Goal: Task Accomplishment & Management: Manage account settings

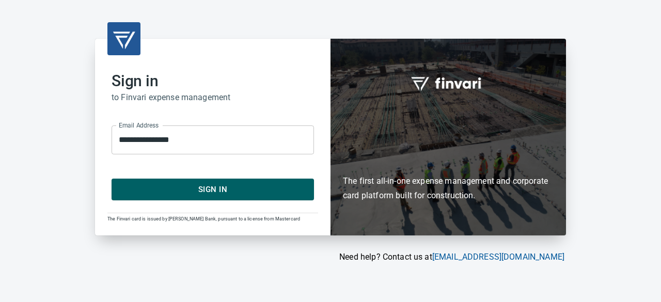
drag, startPoint x: 192, startPoint y: 202, endPoint x: 194, endPoint y: 194, distance: 8.4
click at [192, 202] on div "**********" at bounding box center [213, 137] width 236 height 197
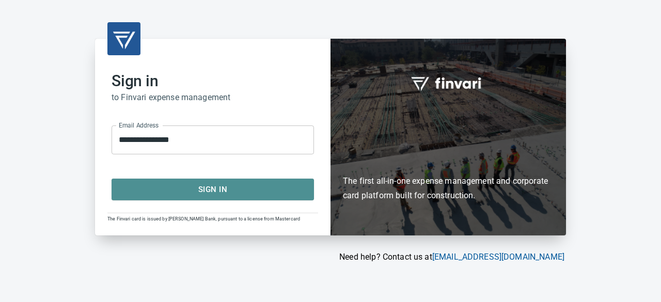
click at [194, 187] on span "Sign In" at bounding box center [213, 189] width 180 height 13
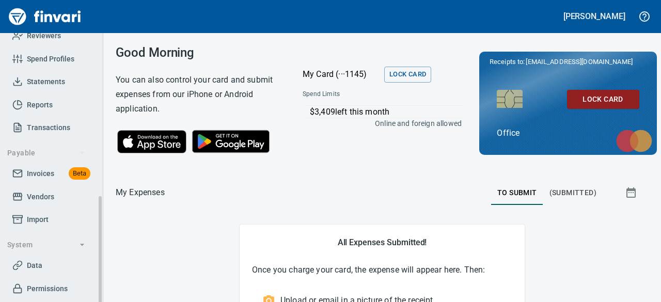
scroll to position [207, 0]
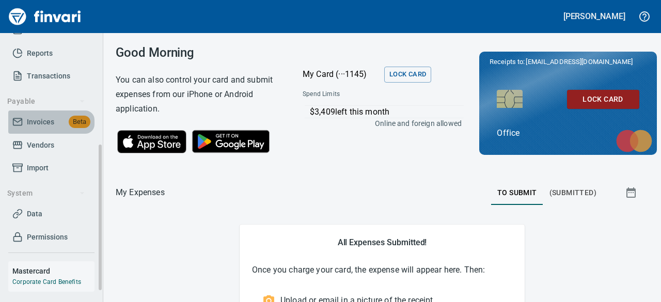
click at [37, 117] on span "Invoices" at bounding box center [40, 122] width 27 height 13
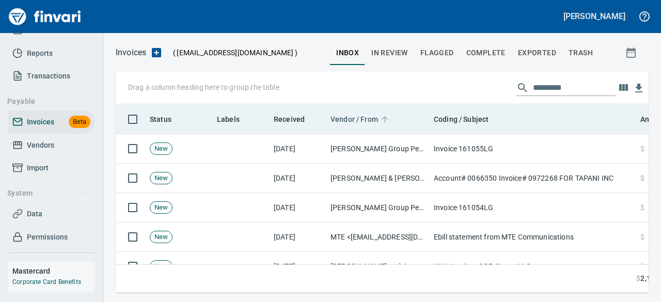
scroll to position [173, 517]
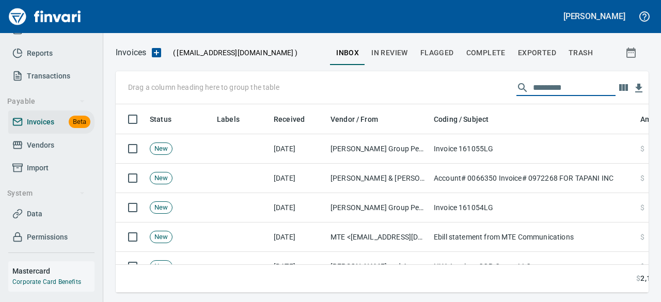
click at [556, 89] on input "text" at bounding box center [574, 88] width 83 height 17
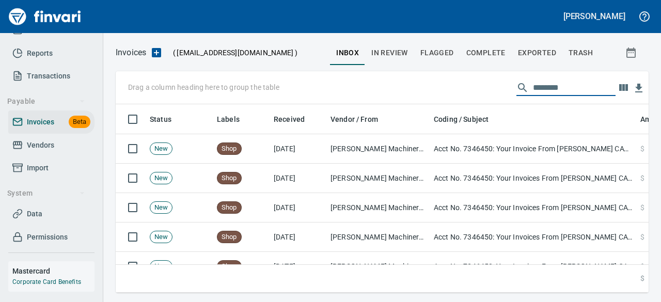
type input "********"
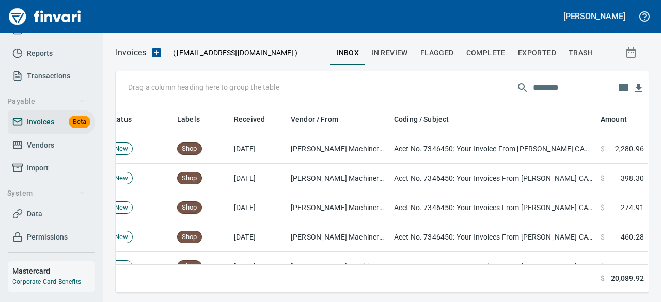
click at [386, 51] on span "In Review" at bounding box center [389, 52] width 37 height 13
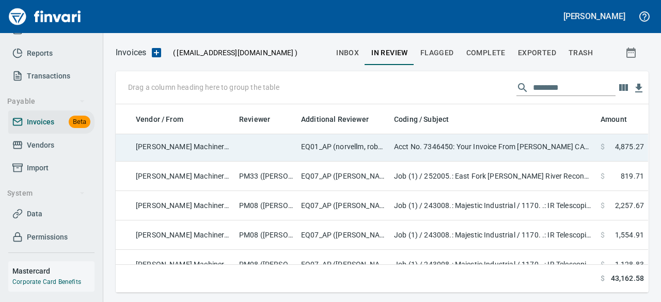
scroll to position [0, 202]
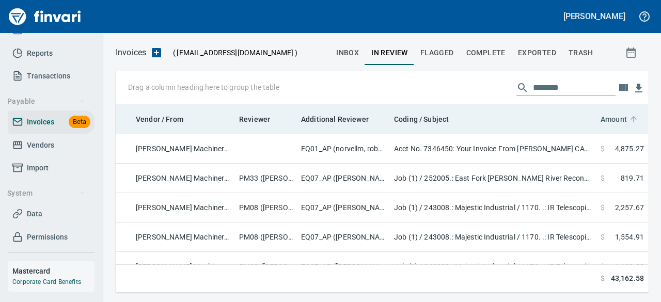
click at [612, 118] on span "Amount" at bounding box center [614, 119] width 26 height 12
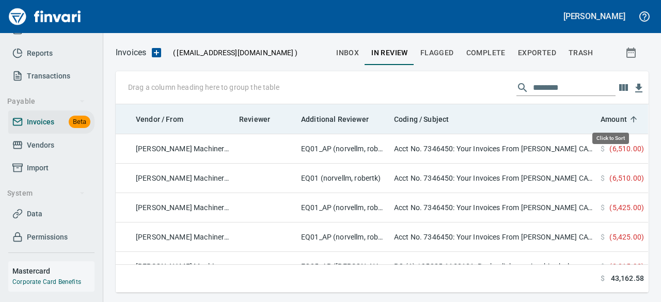
scroll to position [173, 517]
click at [612, 118] on span "Amount" at bounding box center [614, 119] width 26 height 12
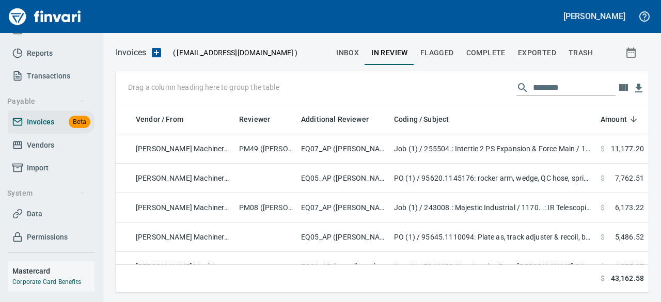
click at [432, 54] on span "Flagged" at bounding box center [437, 52] width 34 height 13
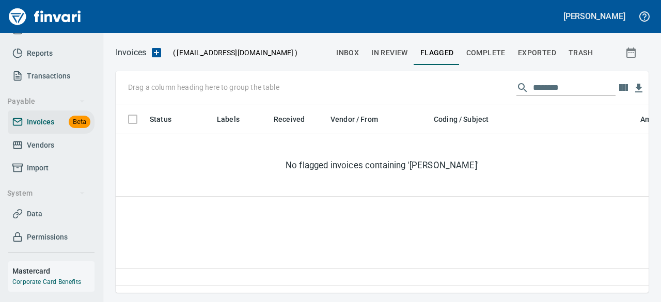
scroll to position [173, 517]
click at [487, 58] on span "Complete" at bounding box center [485, 52] width 39 height 13
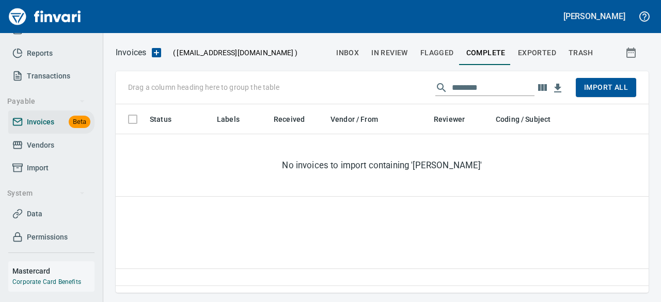
scroll to position [173, 525]
click at [536, 53] on span "Exported" at bounding box center [537, 52] width 38 height 13
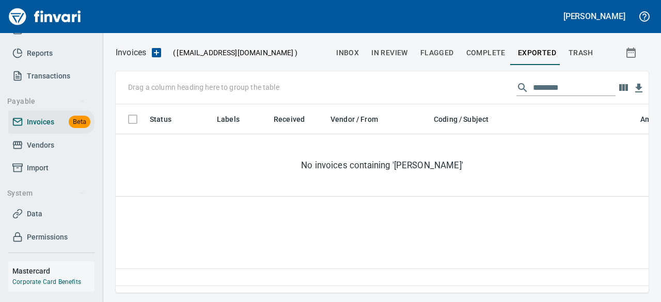
scroll to position [173, 525]
click at [440, 49] on span "Flagged" at bounding box center [437, 52] width 34 height 13
click at [400, 53] on span "In Review" at bounding box center [389, 52] width 37 height 13
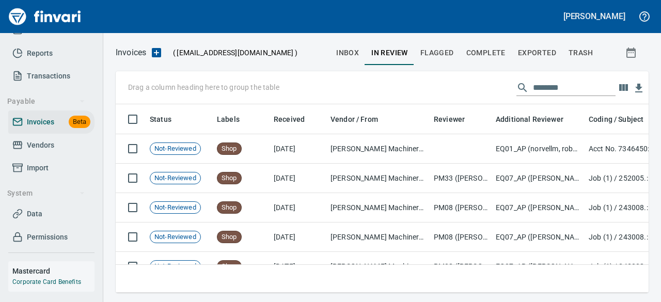
scroll to position [173, 517]
click at [338, 56] on button "inbox" at bounding box center [347, 52] width 35 height 25
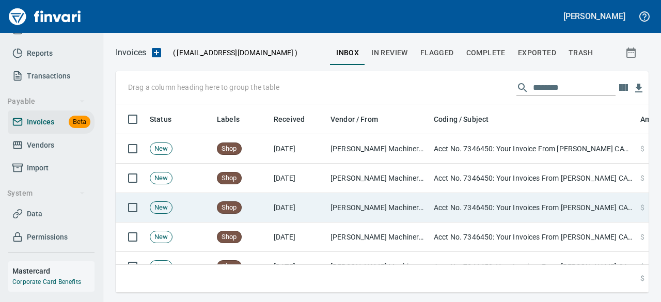
scroll to position [0, 48]
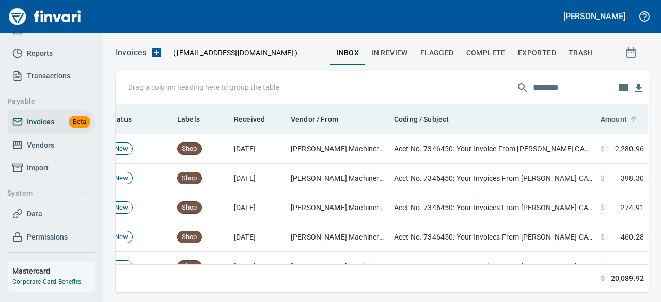
click at [605, 120] on span "Amount" at bounding box center [614, 119] width 26 height 12
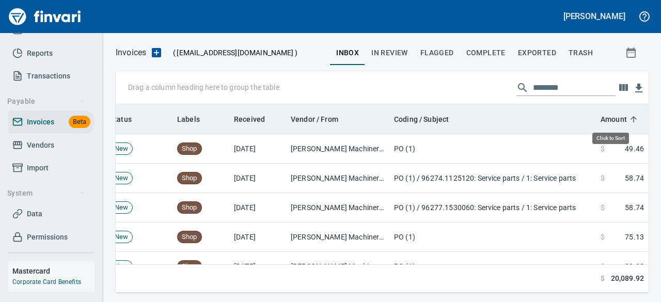
click at [605, 119] on span "Amount" at bounding box center [614, 119] width 26 height 12
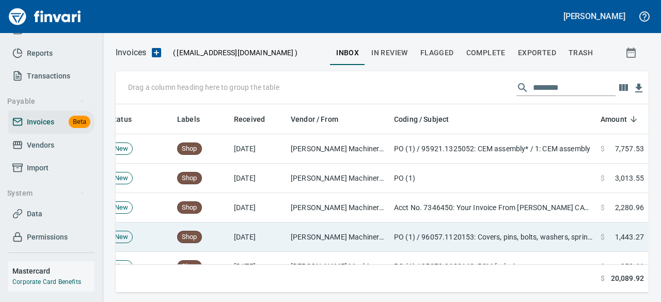
scroll to position [173, 517]
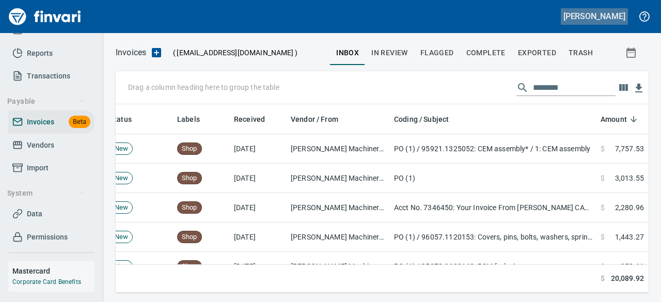
click at [615, 17] on h5 "[PERSON_NAME]" at bounding box center [594, 16] width 62 height 11
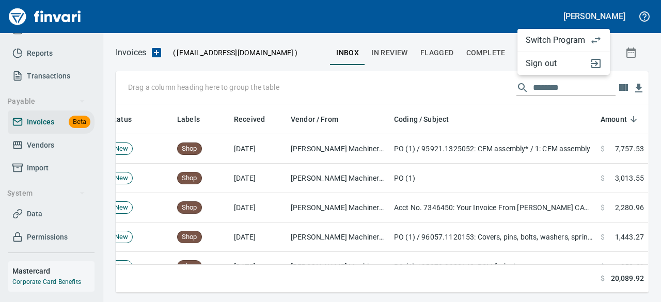
click at [542, 62] on span "Sign out" at bounding box center [555, 63] width 59 height 12
